Goal: Task Accomplishment & Management: Use online tool/utility

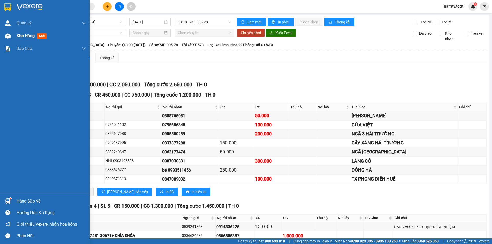
click at [23, 33] on div "Kho hàng mới" at bounding box center [33, 36] width 32 height 6
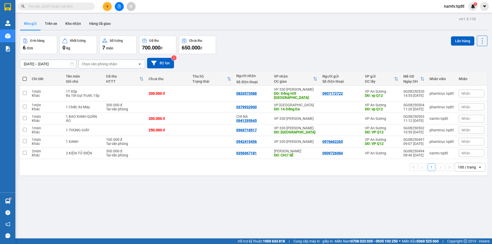
scroll to position [24, 0]
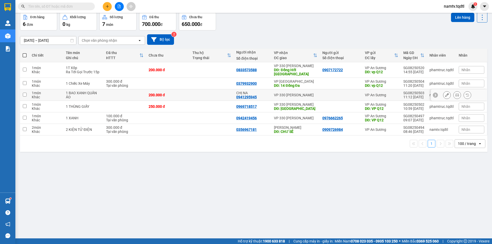
click at [25, 95] on input "checkbox" at bounding box center [25, 95] width 4 height 4
checkbox input "true"
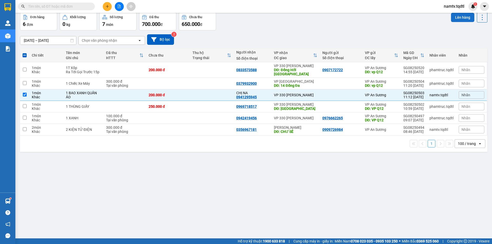
click at [460, 15] on button "Lên hàng" at bounding box center [462, 17] width 23 height 9
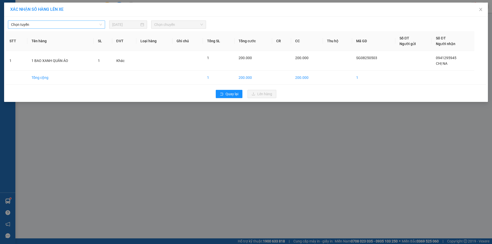
click at [57, 24] on span "Chọn tuyến" at bounding box center [56, 25] width 91 height 8
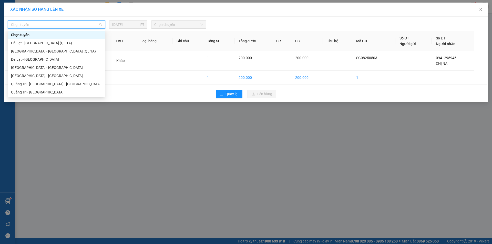
type input "S"
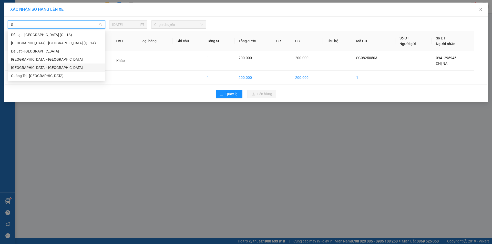
click at [26, 68] on div "[GEOGRAPHIC_DATA] - [GEOGRAPHIC_DATA]" at bounding box center [56, 68] width 91 height 6
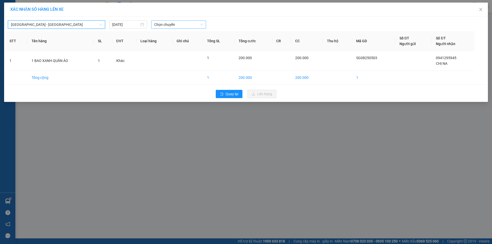
click at [188, 23] on span "Chọn chuyến" at bounding box center [178, 25] width 49 height 8
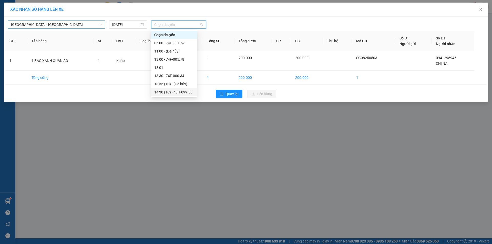
click at [168, 92] on div "14:30 (TC) - 43H-099.56" at bounding box center [174, 92] width 40 height 6
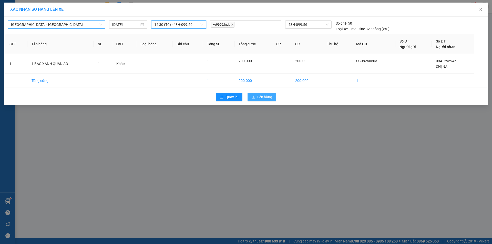
click at [261, 96] on span "Lên hàng" at bounding box center [264, 97] width 15 height 6
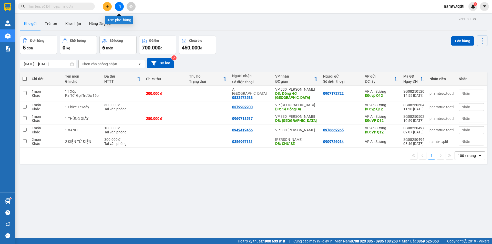
click at [118, 6] on icon "file-add" at bounding box center [119, 7] width 4 height 4
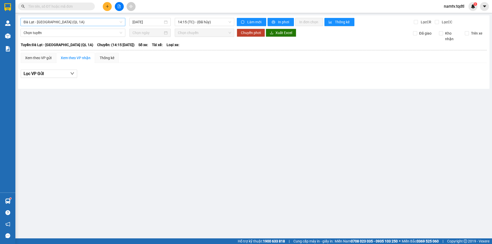
click at [102, 24] on span "Đà Lạt - [GEOGRAPHIC_DATA] (QL 1A)" at bounding box center [73, 22] width 99 height 8
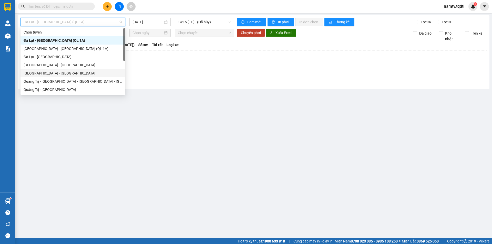
click at [49, 74] on div "[GEOGRAPHIC_DATA] - [GEOGRAPHIC_DATA]" at bounding box center [73, 73] width 99 height 6
type input "[DATE]"
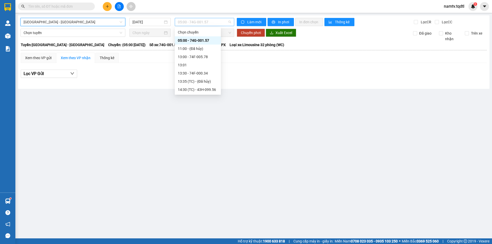
click at [218, 23] on span "05:00 - 74G-001.57" at bounding box center [204, 22] width 53 height 8
click at [204, 89] on div "14:30 (TC) - 43H-099.56" at bounding box center [198, 90] width 40 height 6
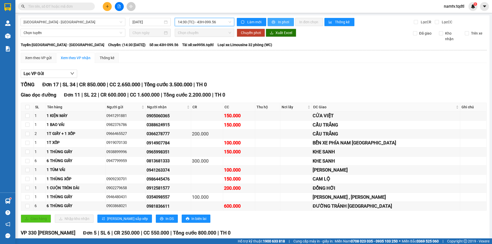
click at [279, 21] on span "In phơi" at bounding box center [284, 22] width 12 height 6
